Goal: Task Accomplishment & Management: Use online tool/utility

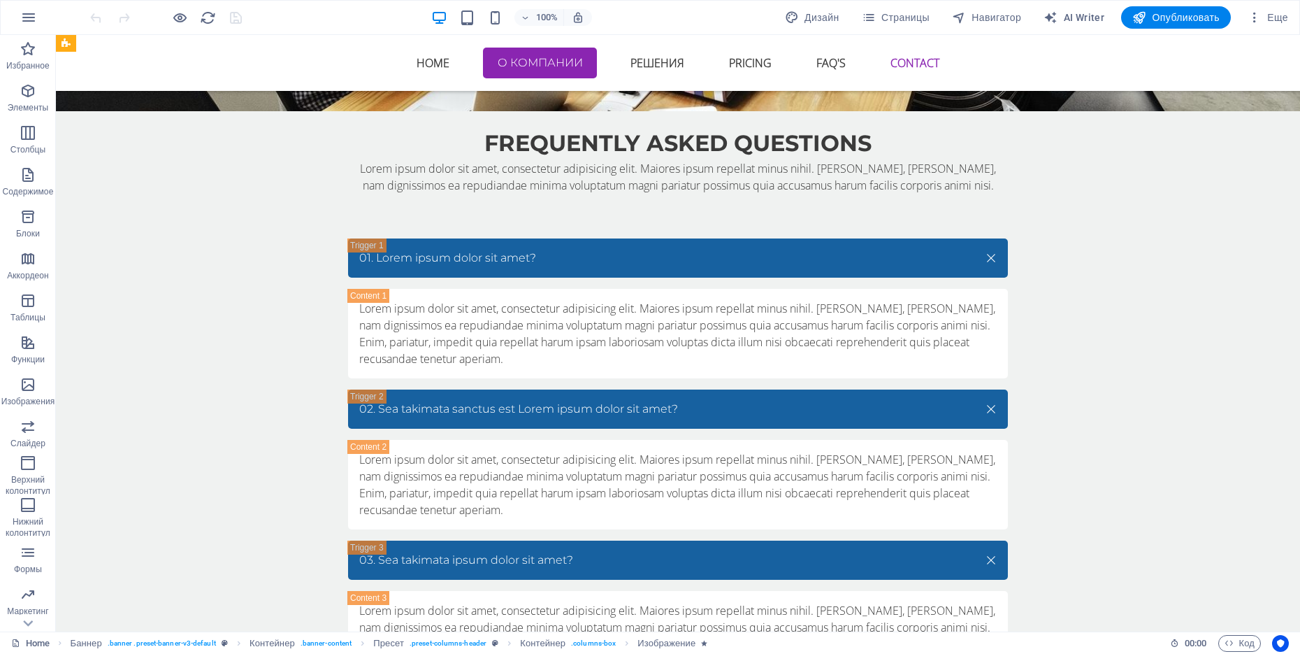
scroll to position [4964, 0]
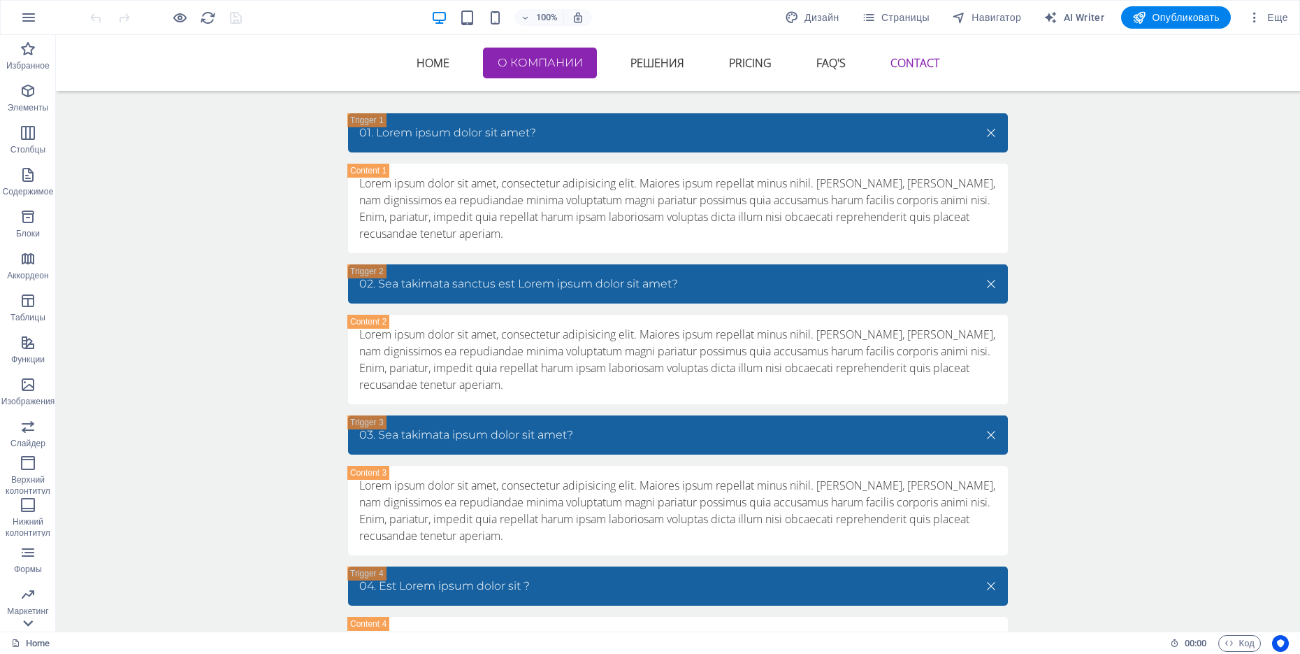
click at [36, 622] on icon at bounding box center [28, 623] width 20 height 20
click at [36, 622] on p "Коллекции" at bounding box center [28, 620] width 43 height 11
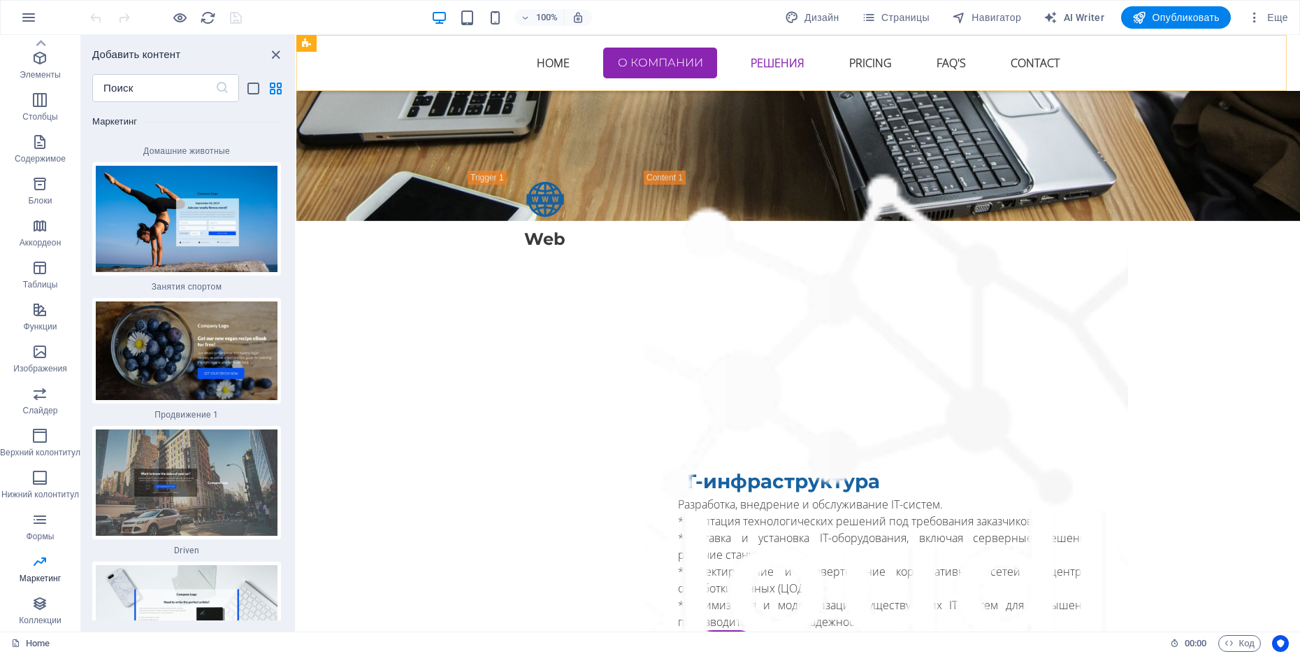
scroll to position [24379, 0]
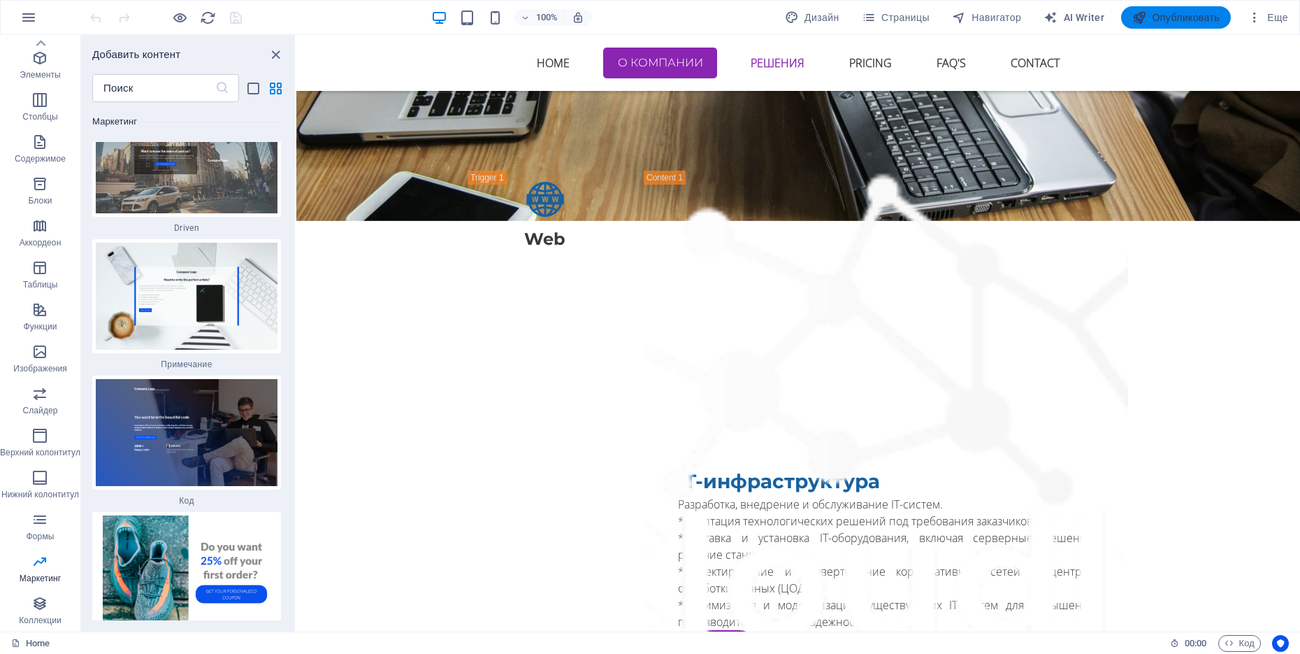
click at [1147, 17] on span "Опубликовать" at bounding box center [1176, 17] width 87 height 14
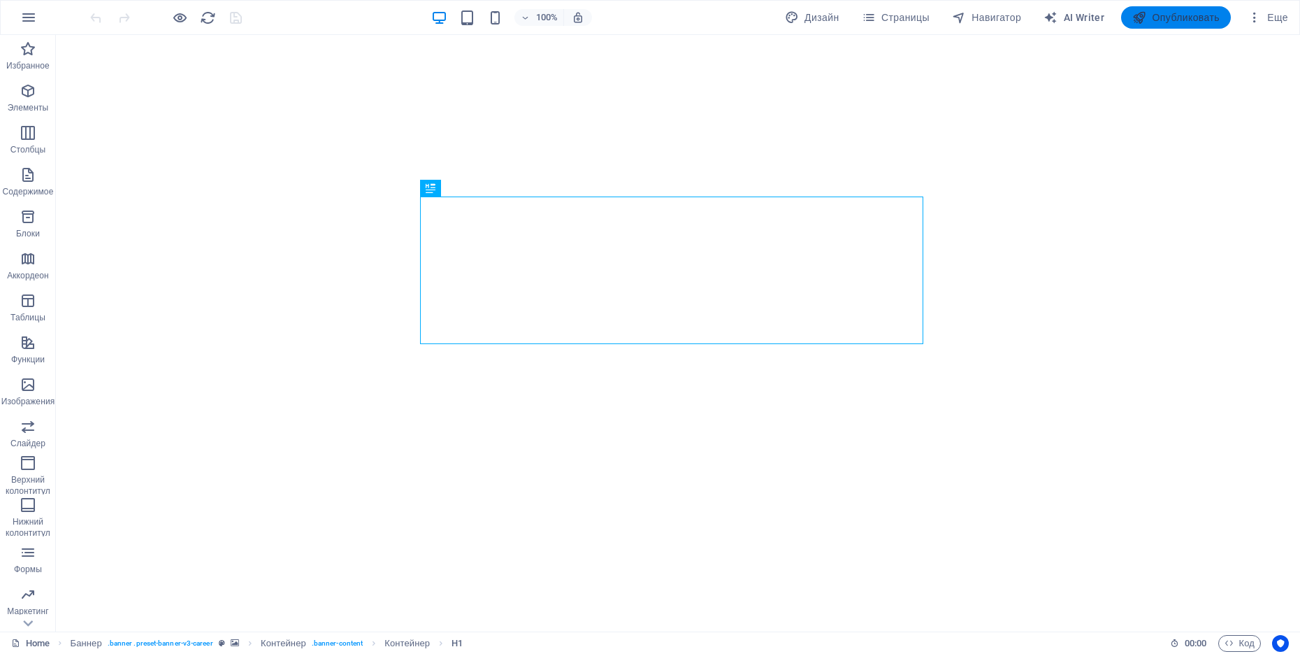
click at [1163, 16] on span "Опубликовать" at bounding box center [1176, 17] width 87 height 14
